Goal: Task Accomplishment & Management: Manage account settings

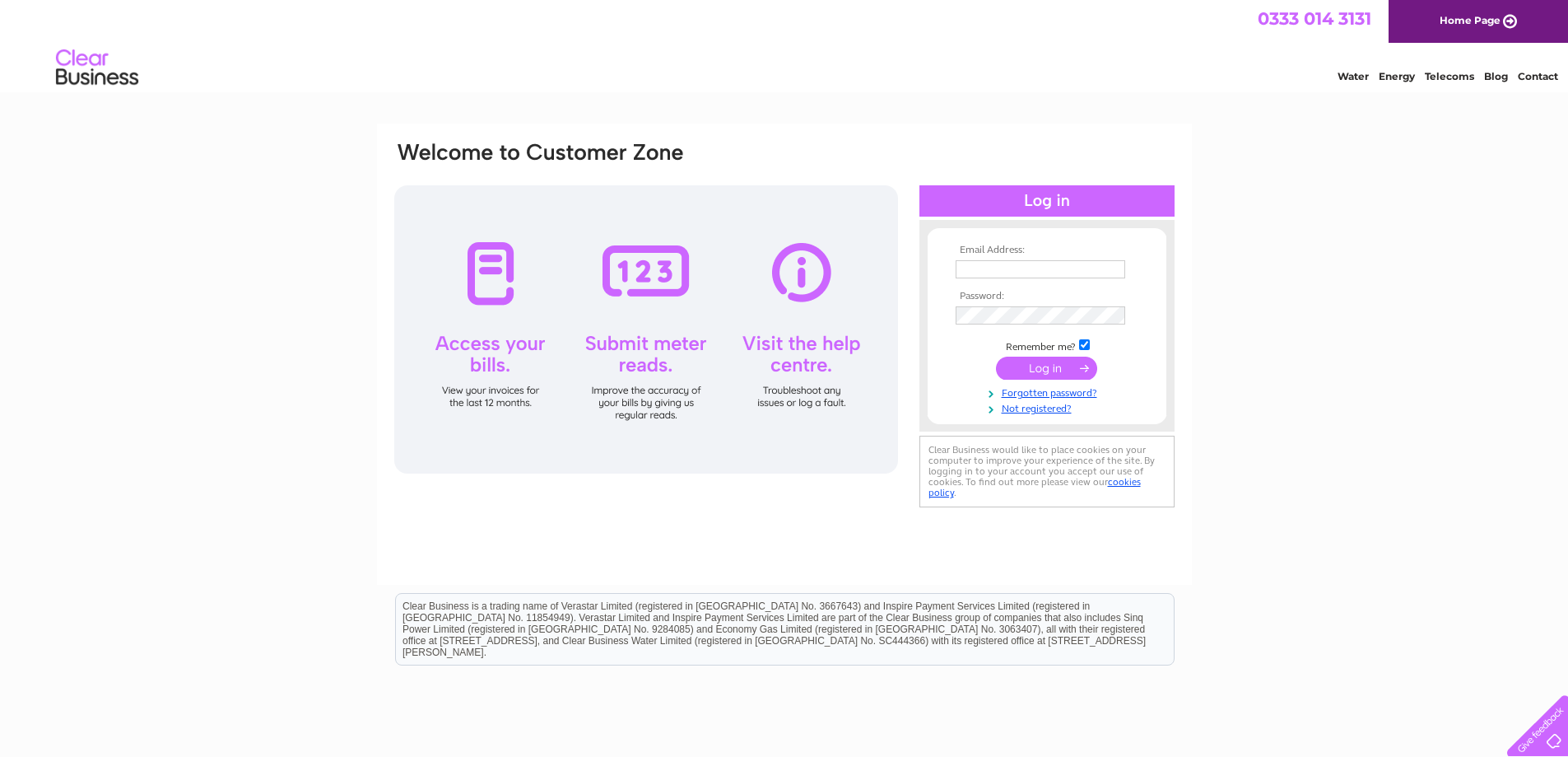
type input "lorna@castlecroft.com"
click at [1053, 374] on input "submit" at bounding box center [1046, 367] width 101 height 23
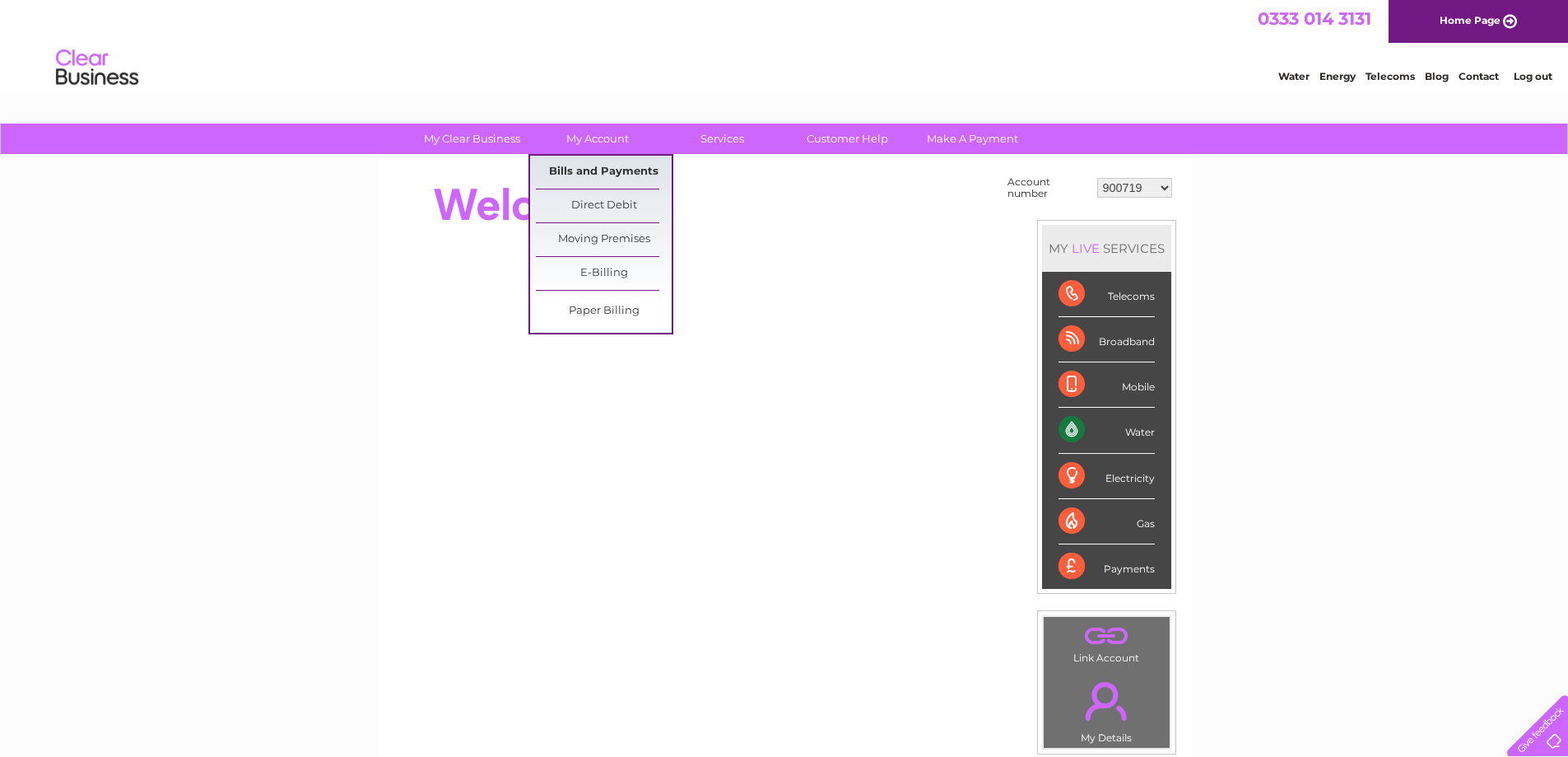
click at [603, 168] on link "Bills and Payments" at bounding box center [603, 172] width 136 height 33
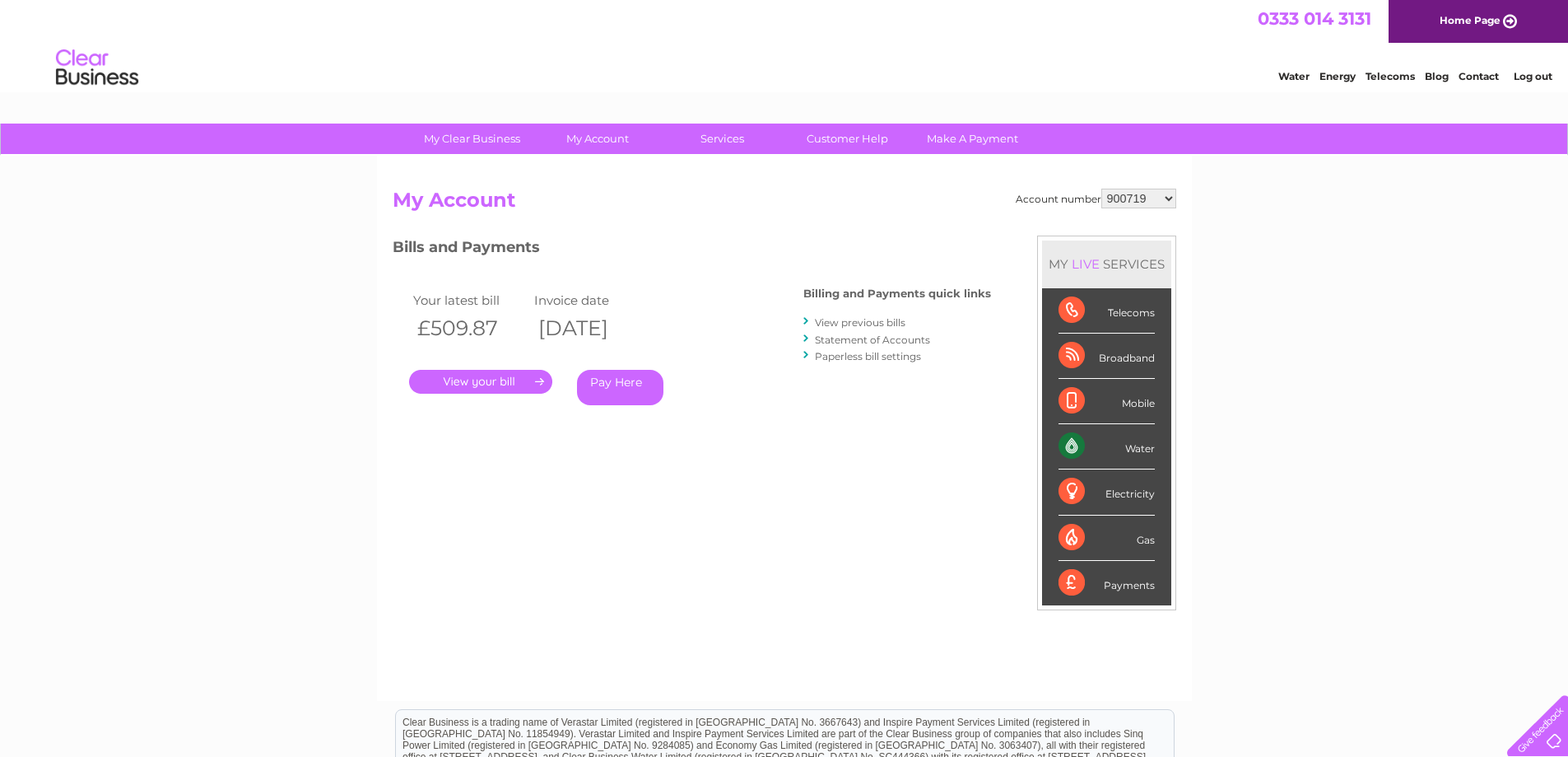
click at [1171, 200] on select "900719 900720 900721 900722 900724 907163 917749 919306 921360 928449 931316 93…" at bounding box center [1139, 198] width 75 height 19
select select "921360"
click at [1102, 189] on select "900719 900720 900721 900722 900724 907163 917749 919306 921360 928449 931316 93…" at bounding box center [1139, 198] width 75 height 19
click at [1526, 79] on link "Log out" at bounding box center [1533, 76] width 39 height 12
